Goal: Obtain resource: Obtain resource

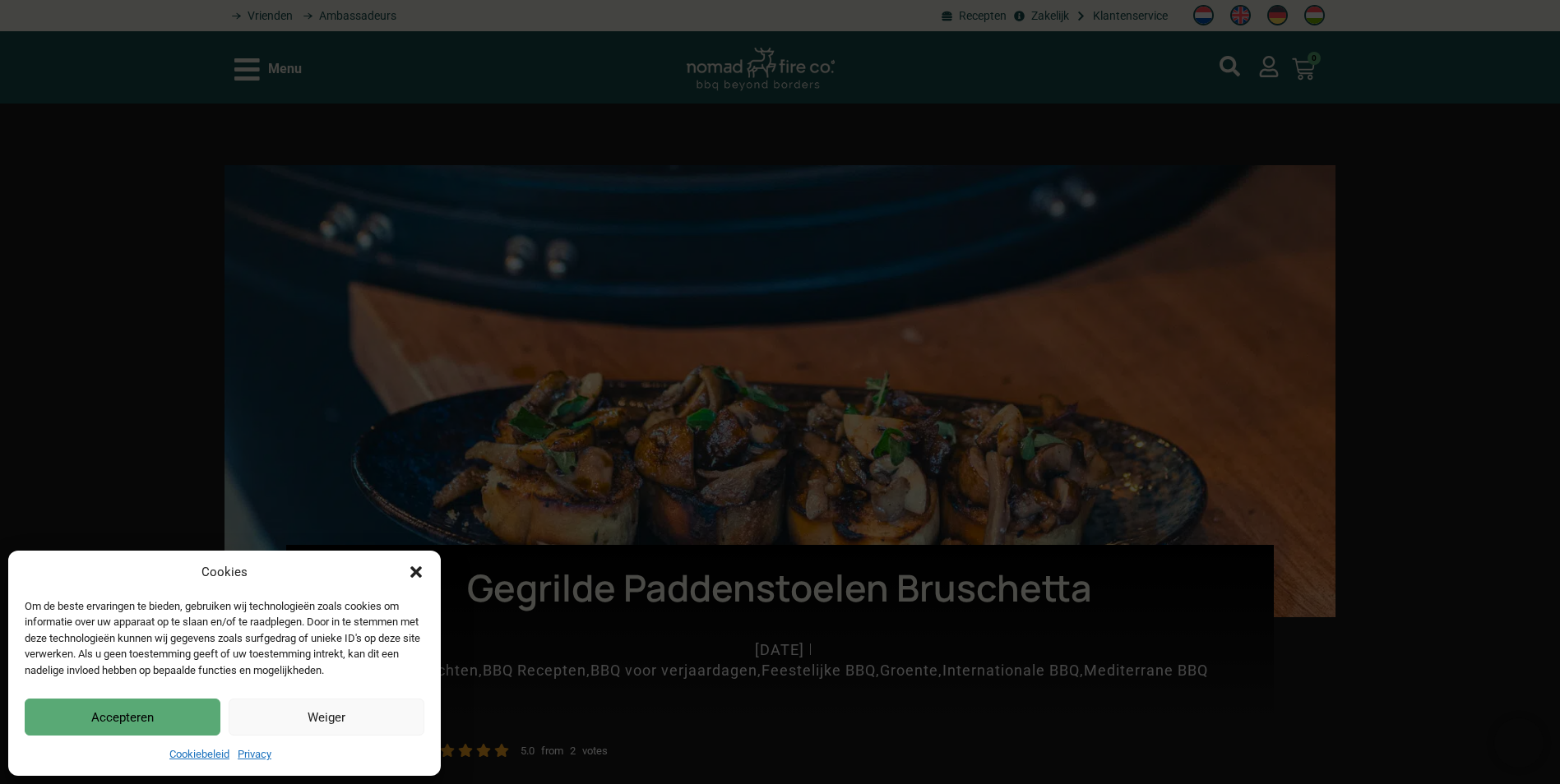
click at [413, 568] on icon "Dialog sluiten" at bounding box center [416, 572] width 12 height 12
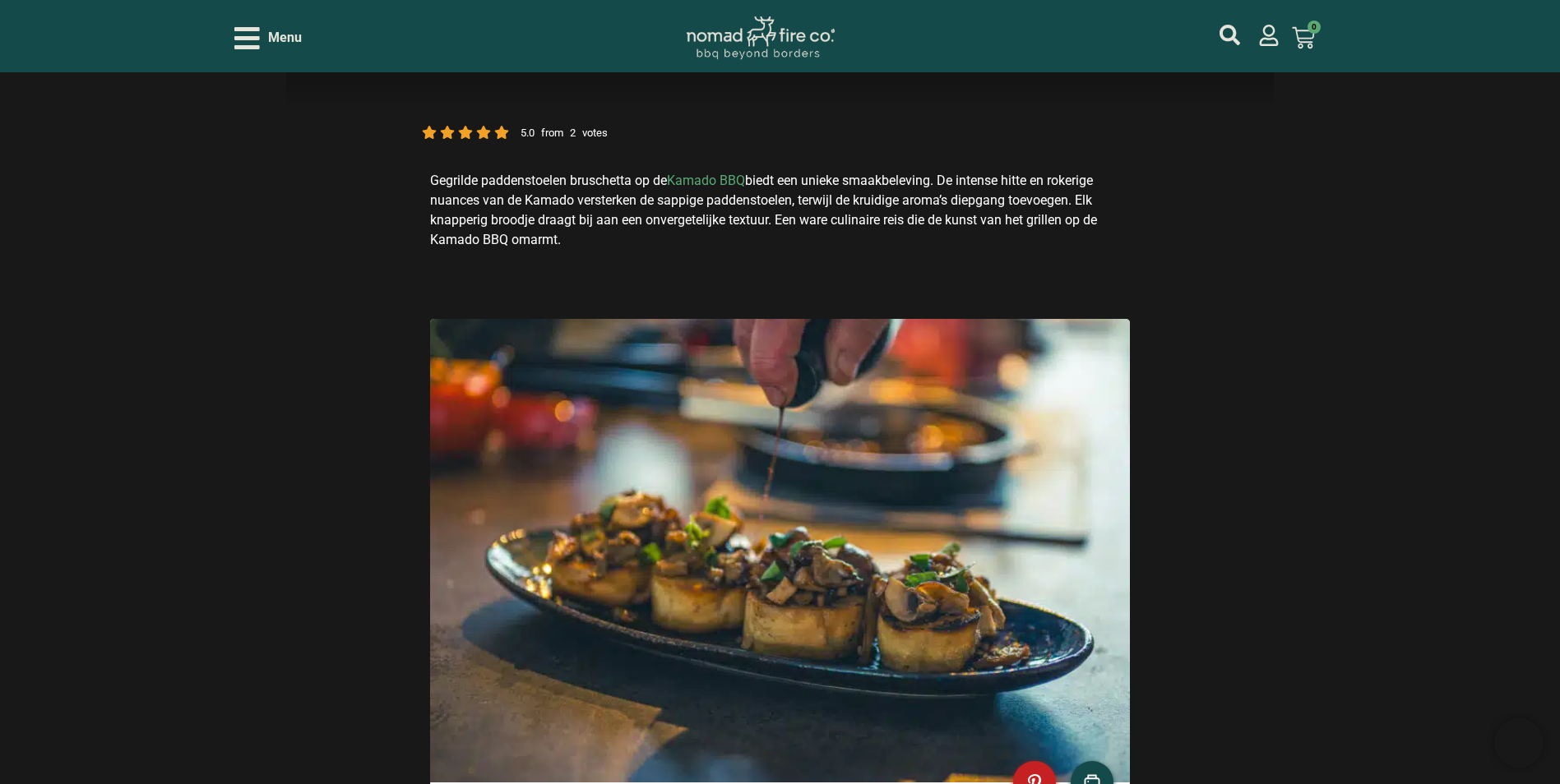
scroll to position [247, 0]
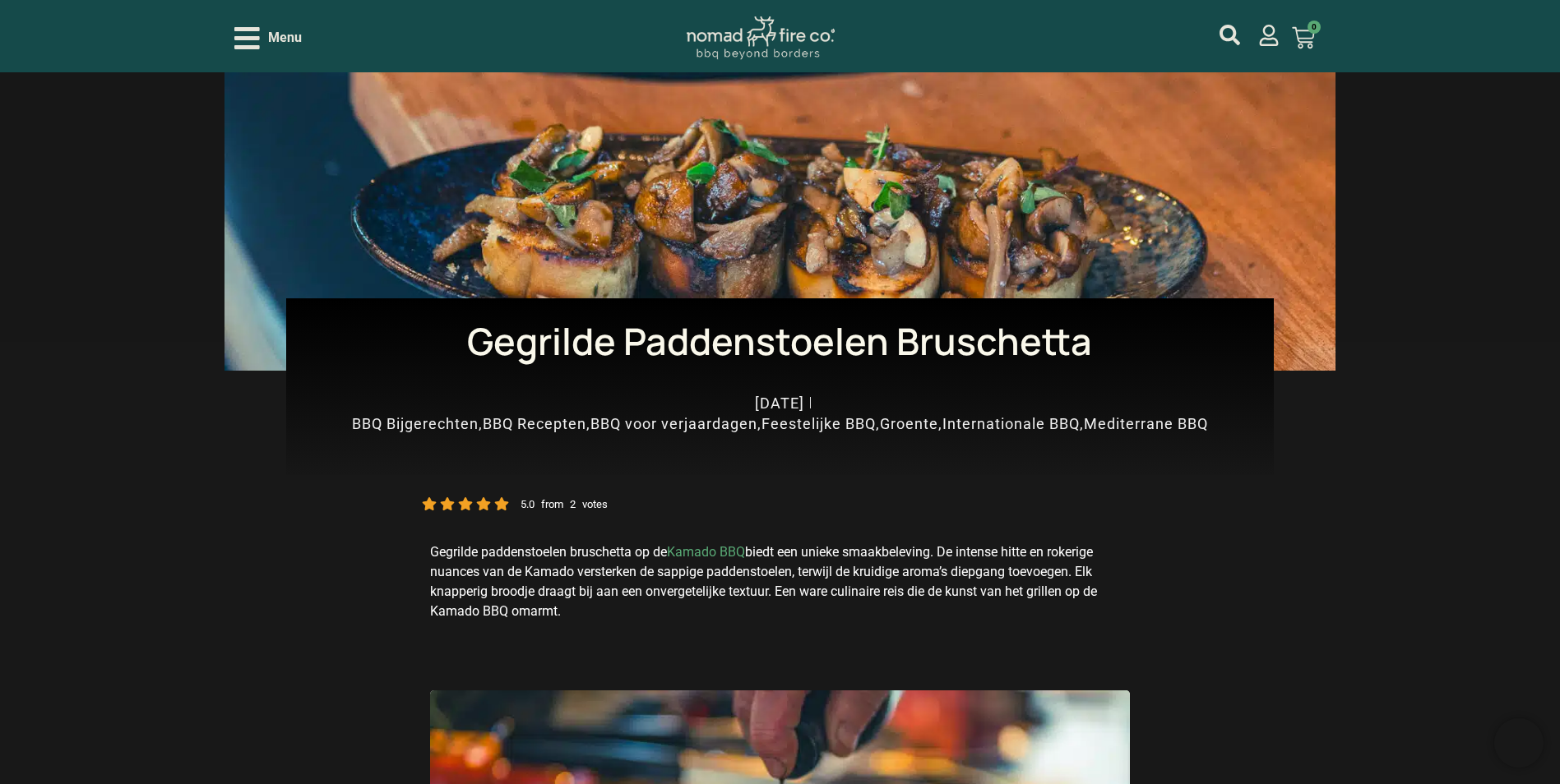
click at [1095, 345] on h1 "Gegrilde Paddenstoelen Bruschetta" at bounding box center [780, 342] width 938 height 37
drag, startPoint x: 1094, startPoint y: 346, endPoint x: 477, endPoint y: 351, distance: 617.0
click at [477, 351] on h1 "Gegrilde Paddenstoelen Bruschetta" at bounding box center [780, 342] width 938 height 37
copy h1 "Gegrilde Paddenstoelen Bruschetta"
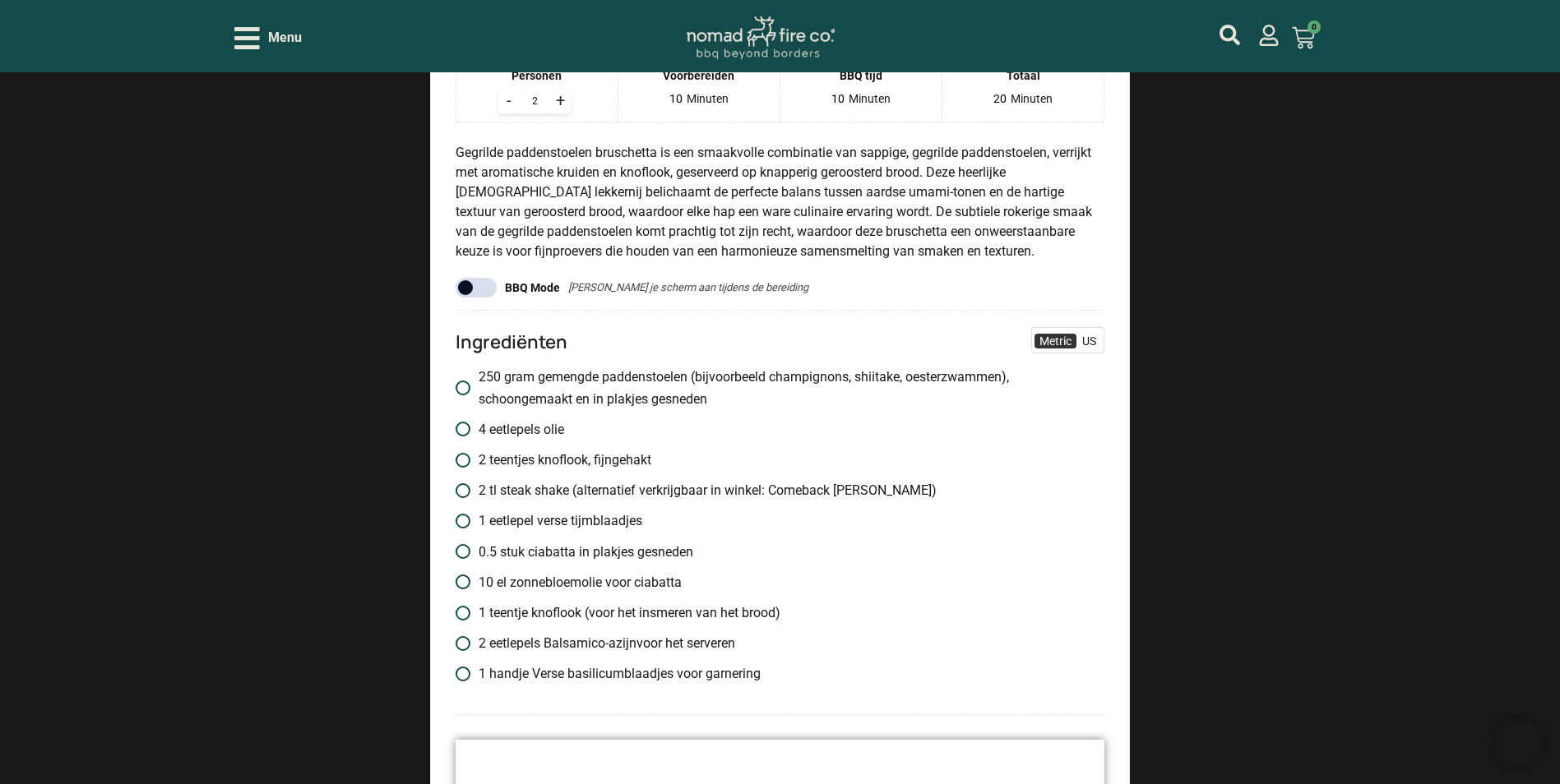
scroll to position [1561, 0]
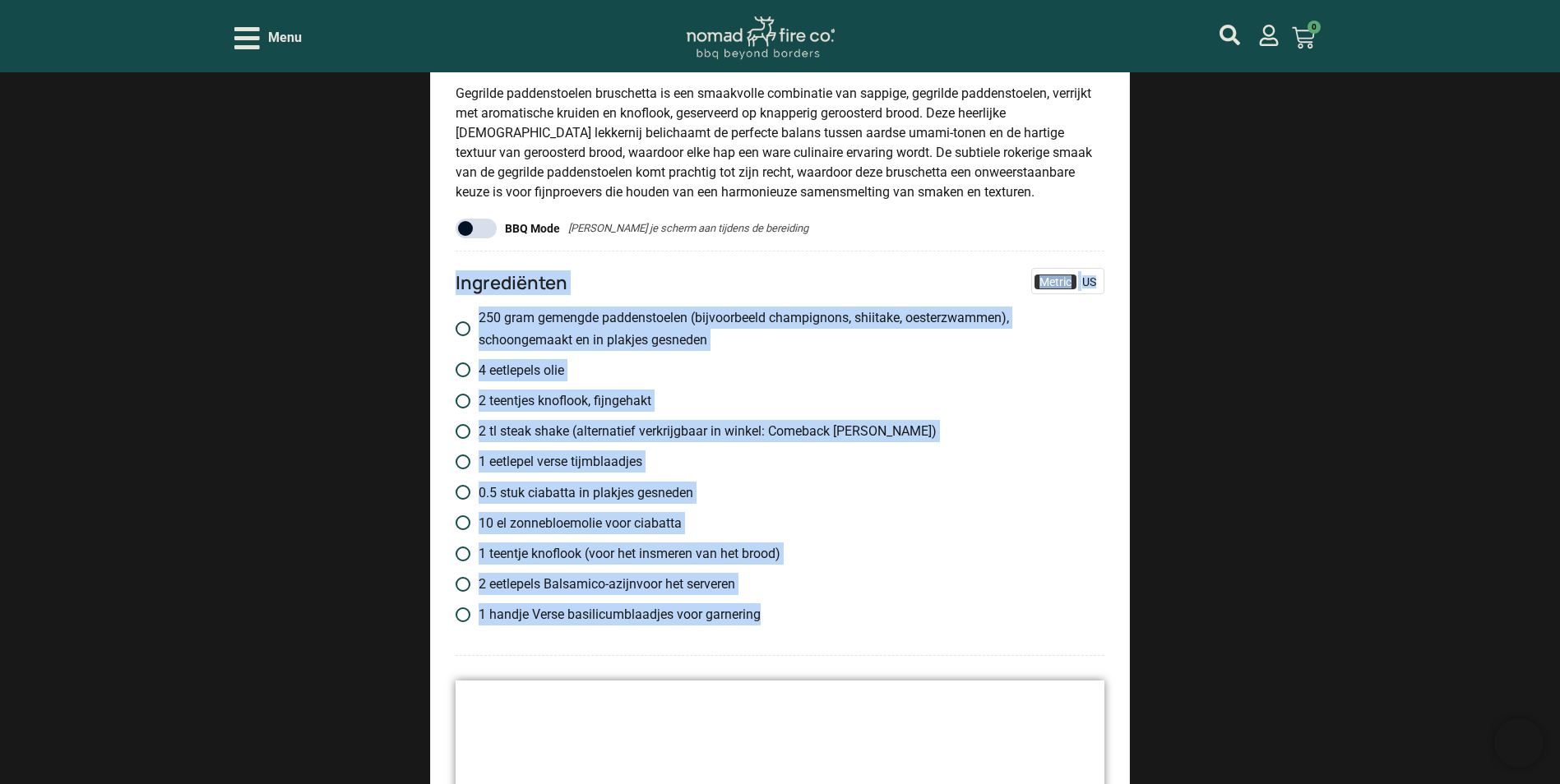
drag, startPoint x: 455, startPoint y: 284, endPoint x: 799, endPoint y: 644, distance: 497.9
click at [799, 644] on div "Ingrediënten Metric US 250 gram 250 gemengde paddenstoelen (bijvoorbeeld champi…" at bounding box center [780, 453] width 650 height 404
copy div "Ingrediënten Metric US 250 gram 250 gemengde paddenstoelen (bijvoorbeeld champi…"
